Goal: Information Seeking & Learning: Learn about a topic

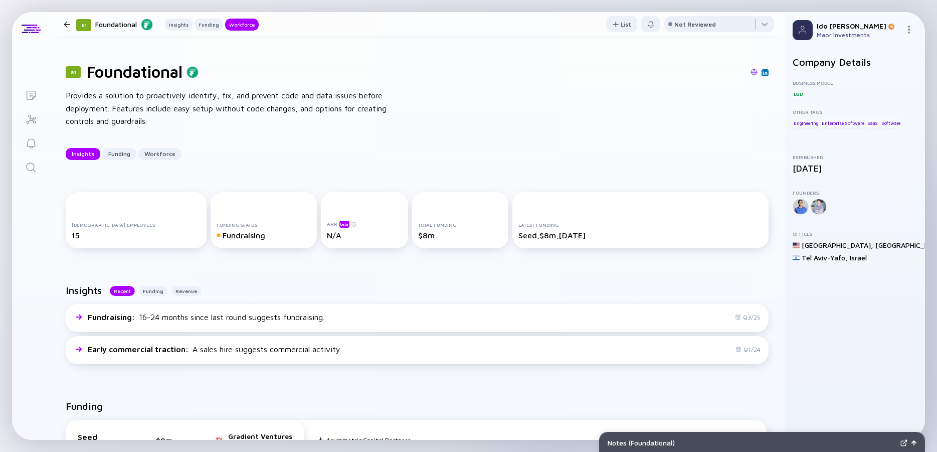
click at [33, 163] on icon "Search" at bounding box center [31, 167] width 12 height 12
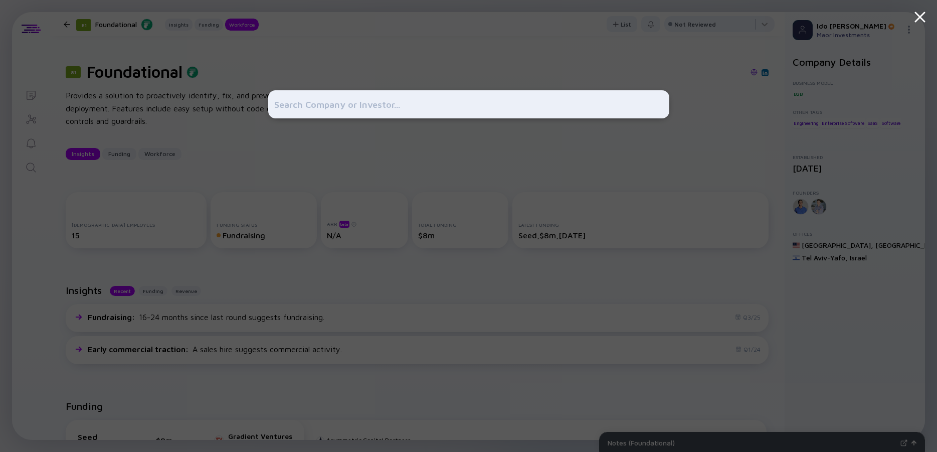
scroll to position [1211, 0]
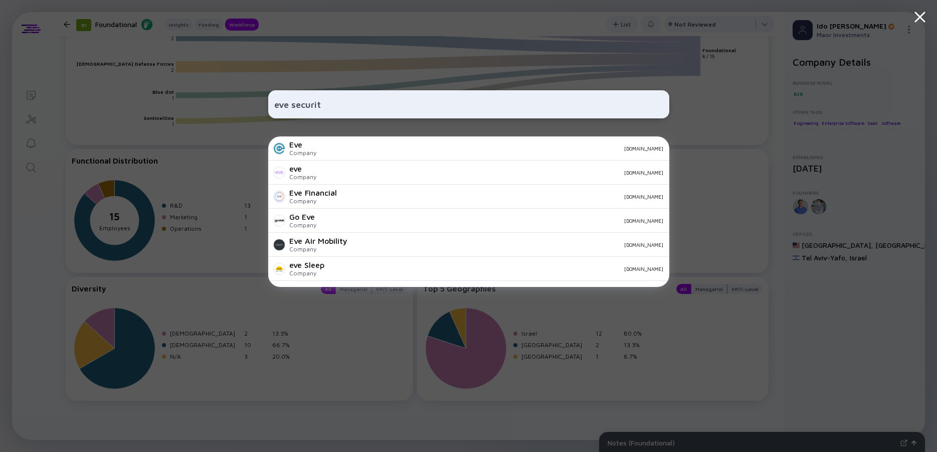
type input "eve security"
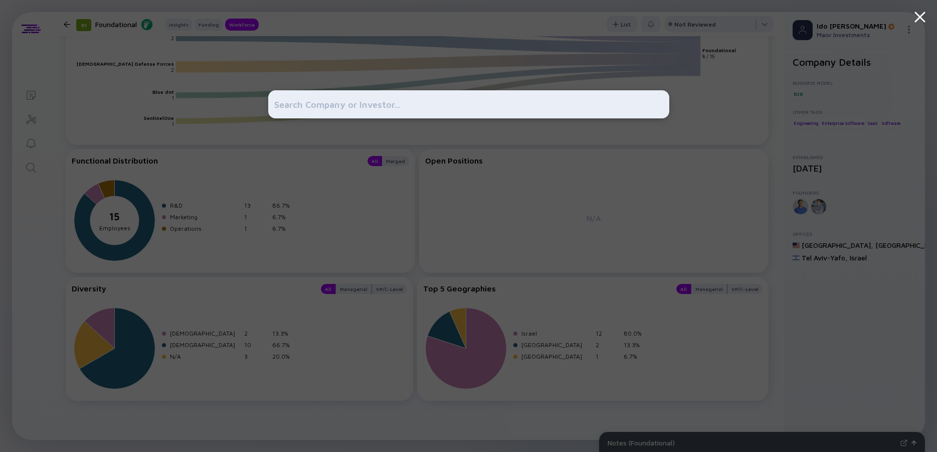
paste input "[DOMAIN_NAME]"
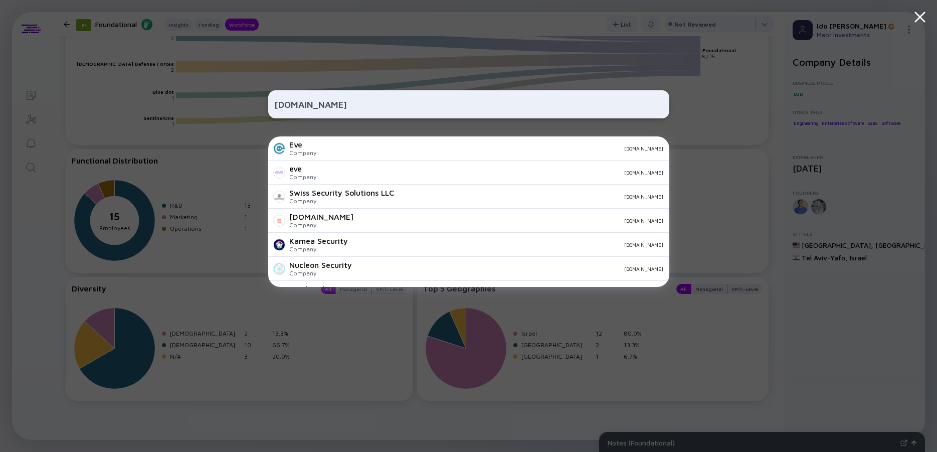
scroll to position [352, 0]
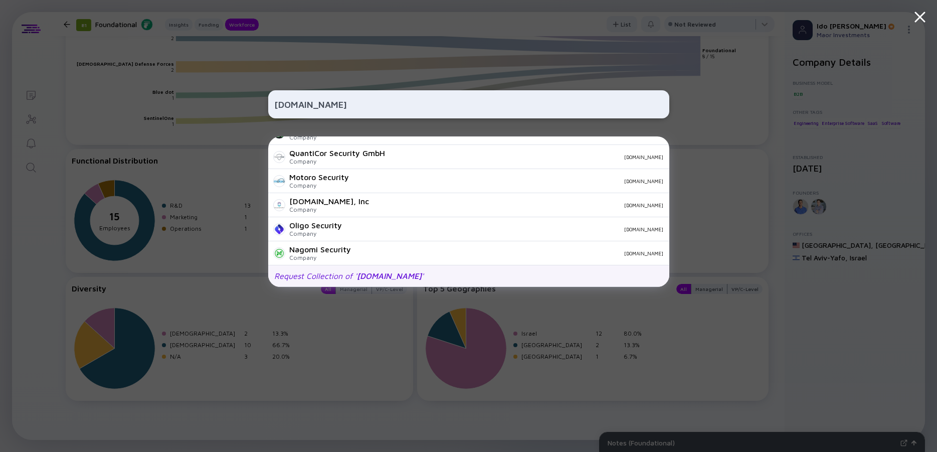
type input "[DOMAIN_NAME]"
click at [360, 279] on span "[DOMAIN_NAME]" at bounding box center [389, 275] width 65 height 9
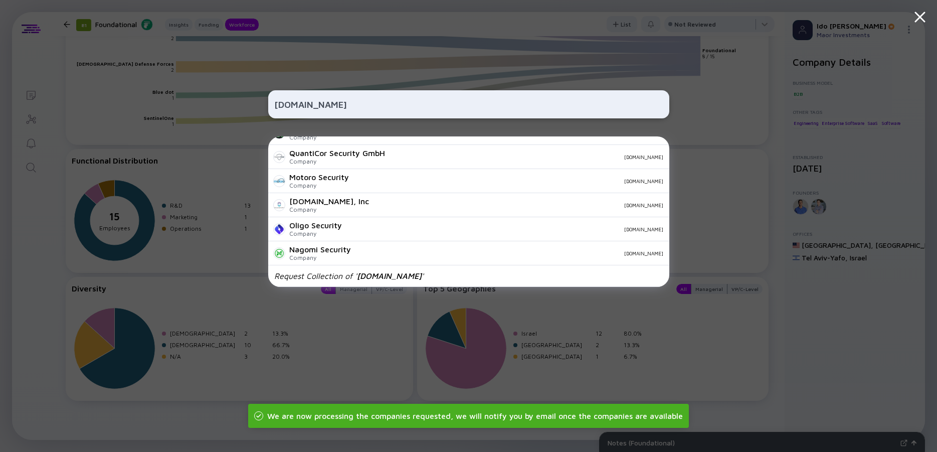
click at [65, 58] on div "[DOMAIN_NAME] Eve Company [DOMAIN_NAME] eve Company [DOMAIN_NAME] Swiss Securit…" at bounding box center [468, 226] width 937 height 452
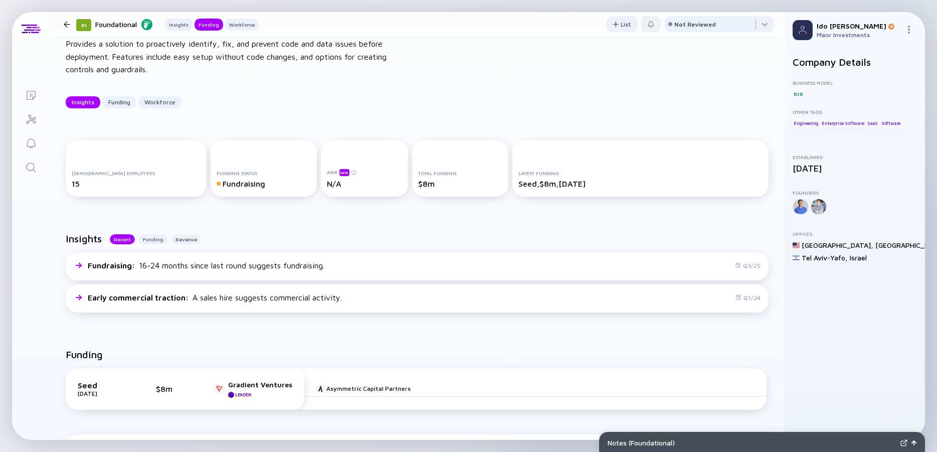
scroll to position [0, 0]
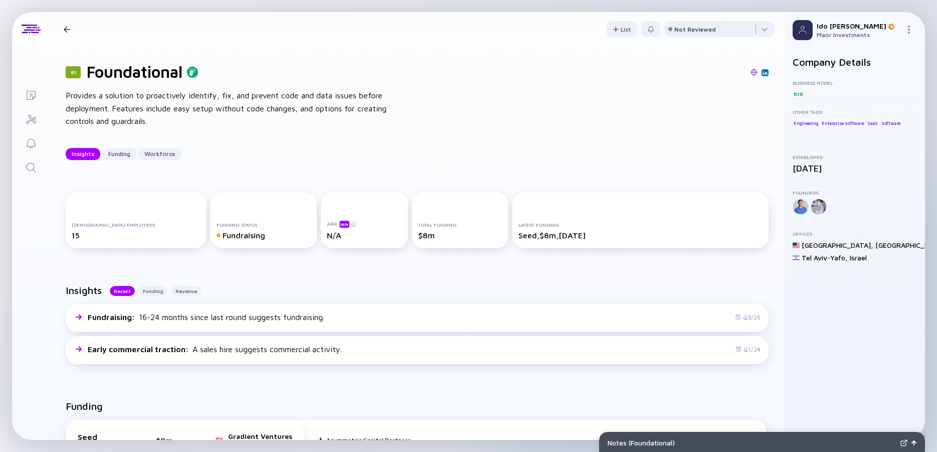
click at [29, 171] on icon "Search" at bounding box center [31, 167] width 12 height 12
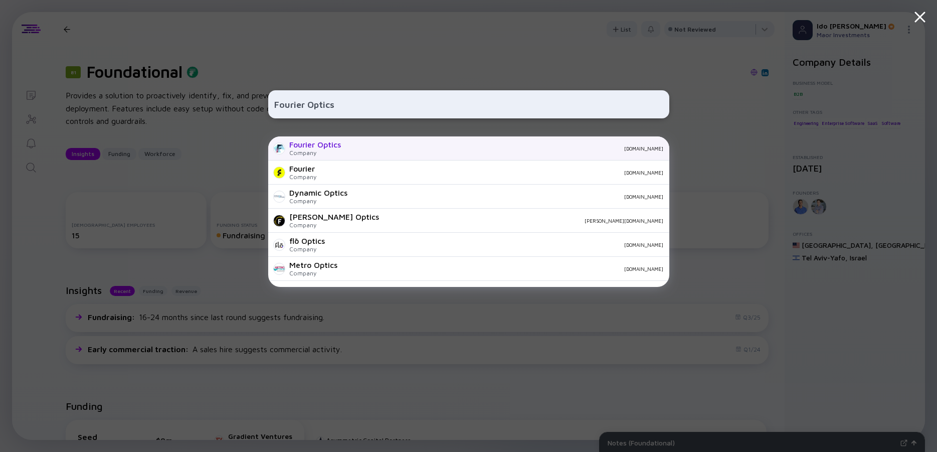
type input "Fourier Optics"
click at [336, 144] on div "Fourier Optics" at bounding box center [315, 144] width 52 height 9
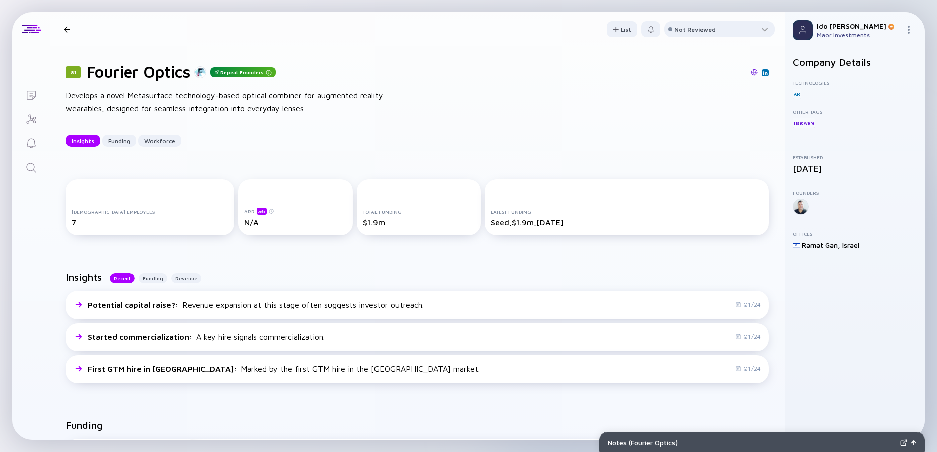
click at [208, 104] on div "Develops a novel Metasurface technology-based optical combiner for augmented re…" at bounding box center [226, 102] width 321 height 26
click at [192, 103] on div "Develops a novel Metasurface technology-based optical combiner for augmented re…" at bounding box center [226, 102] width 321 height 26
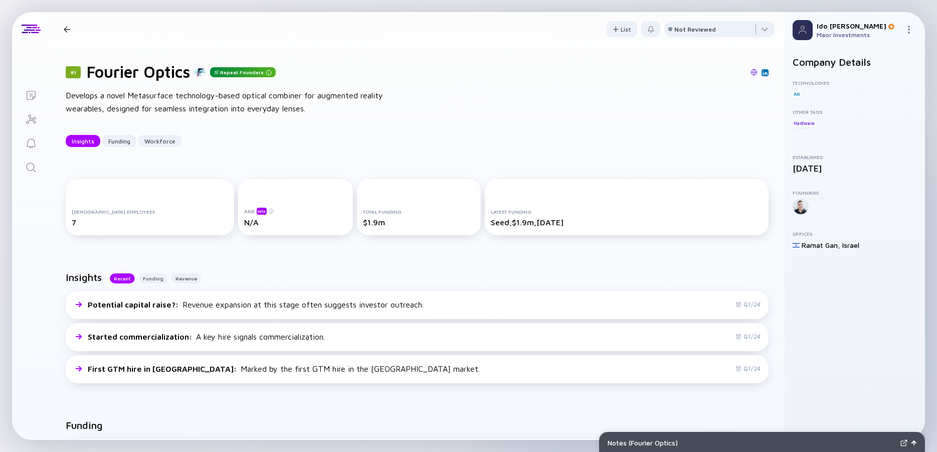
click at [192, 103] on div "Develops a novel Metasurface technology-based optical combiner for augmented re…" at bounding box center [226, 102] width 321 height 26
click at [159, 97] on div "Develops a novel Metasurface technology-based optical combiner for augmented re…" at bounding box center [226, 102] width 321 height 26
click at [751, 75] on img at bounding box center [754, 72] width 7 height 7
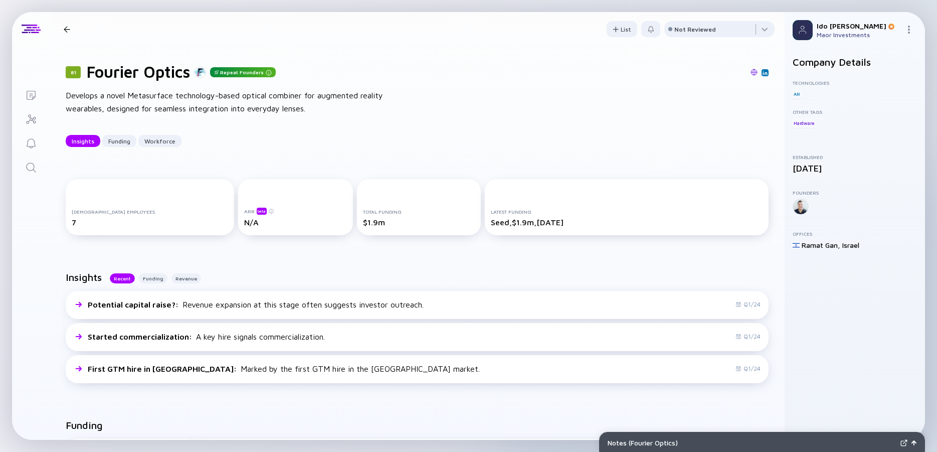
click at [763, 73] on img at bounding box center [765, 72] width 5 height 5
click at [34, 169] on icon "Search" at bounding box center [31, 167] width 12 height 12
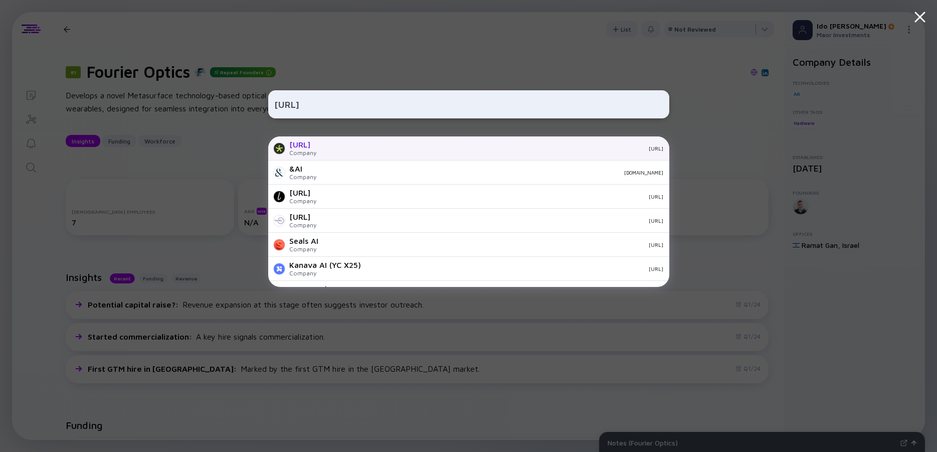
type input "[URL]"
click at [306, 140] on div "[URL] Company [URL]" at bounding box center [468, 148] width 401 height 24
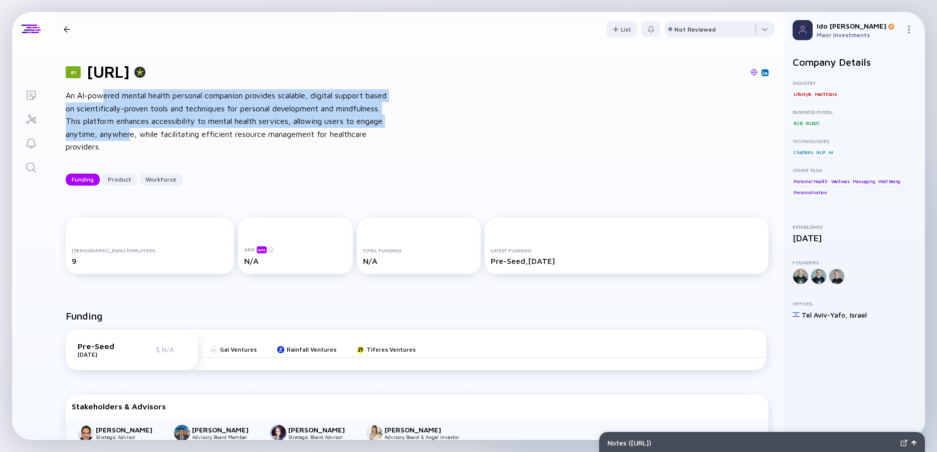
drag, startPoint x: 150, startPoint y: 114, endPoint x: 193, endPoint y: 132, distance: 46.7
click at [193, 132] on div "An AI-powered mental health personal companion provides scalable, digital suppo…" at bounding box center [226, 121] width 321 height 64
click at [194, 132] on div "An AI-powered mental health personal companion provides scalable, digital suppo…" at bounding box center [226, 121] width 321 height 64
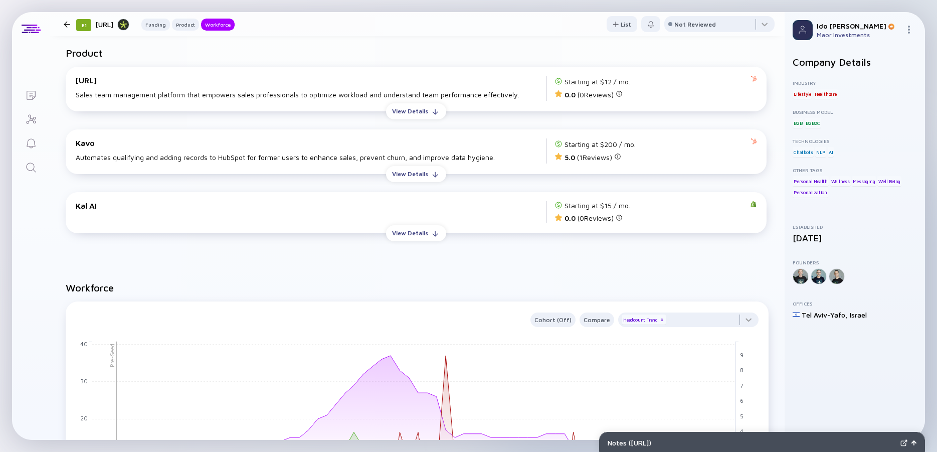
scroll to position [1018, 0]
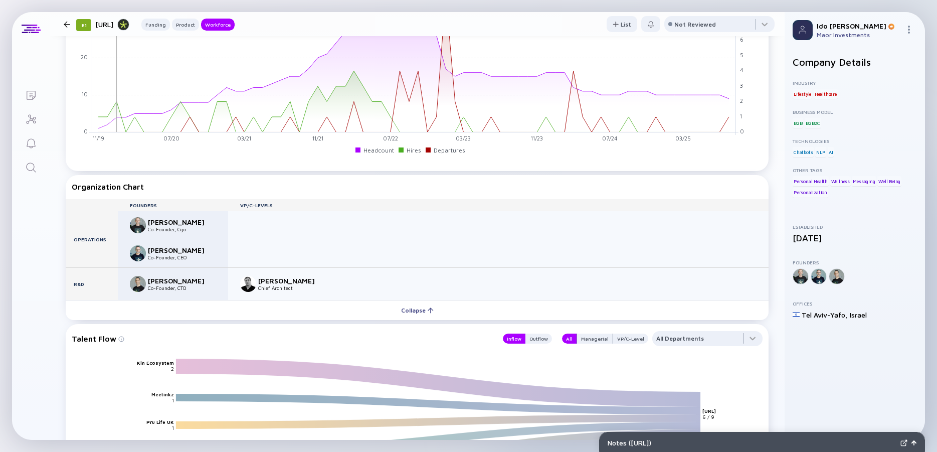
click at [30, 168] on icon "Search" at bounding box center [31, 167] width 12 height 12
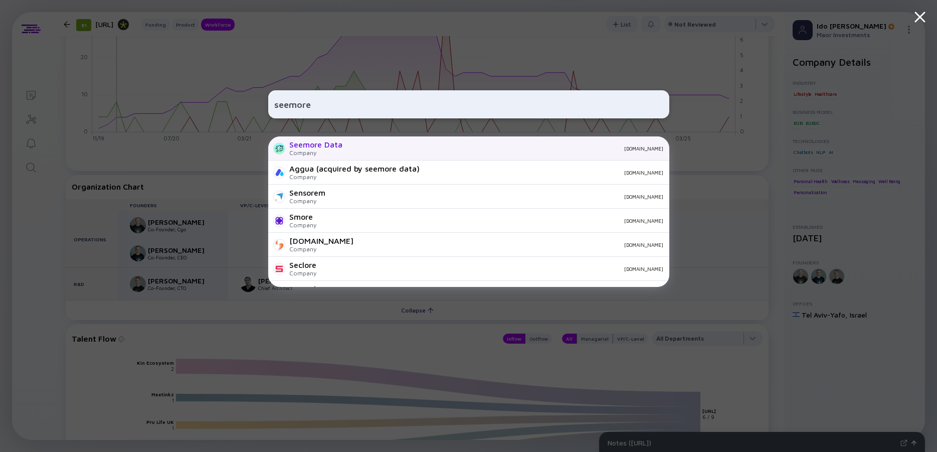
type input "seemore"
click at [309, 148] on div "Seemore Data" at bounding box center [315, 144] width 53 height 9
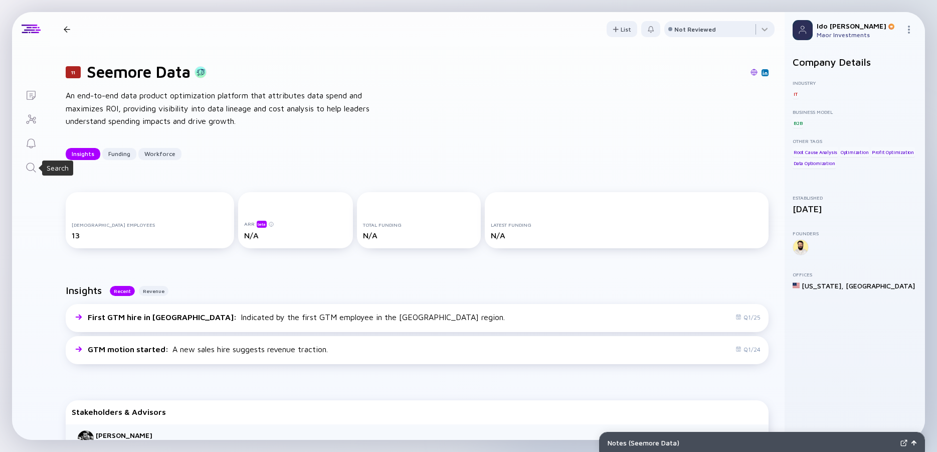
click at [30, 169] on icon "Search" at bounding box center [31, 167] width 12 height 12
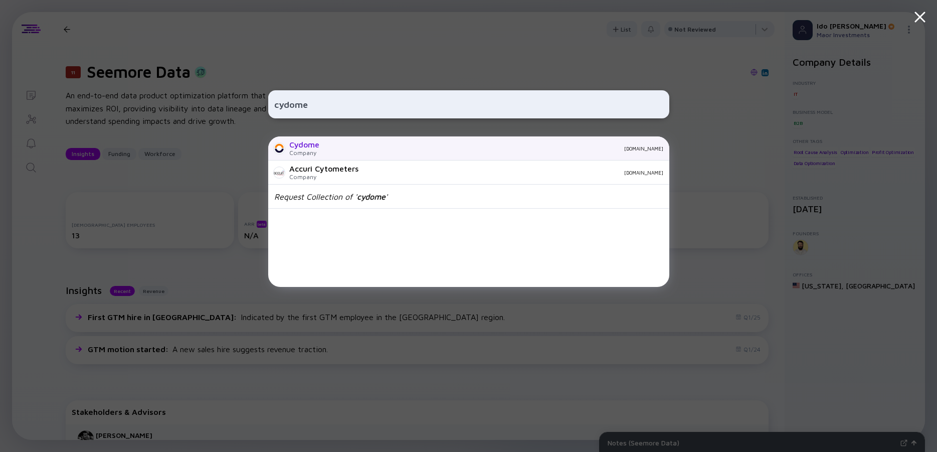
type input "cydome"
click at [308, 141] on div "Cydome" at bounding box center [304, 144] width 30 height 9
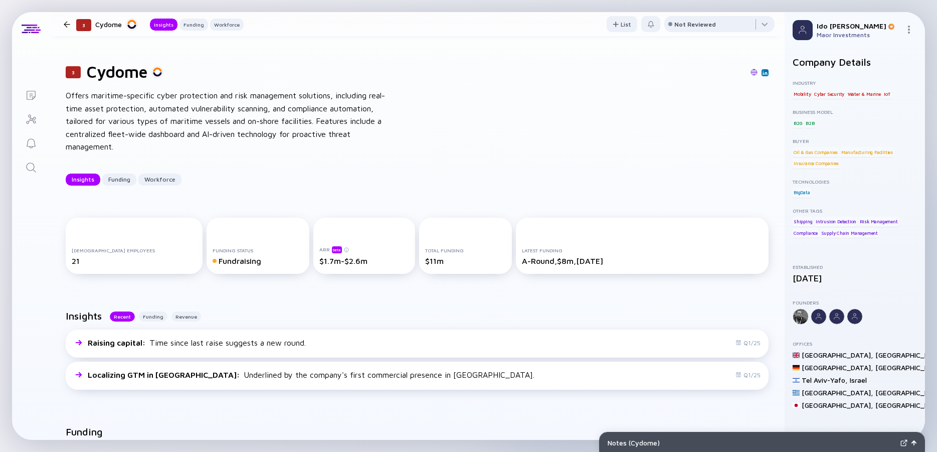
scroll to position [361, 0]
